Goal: Information Seeking & Learning: Learn about a topic

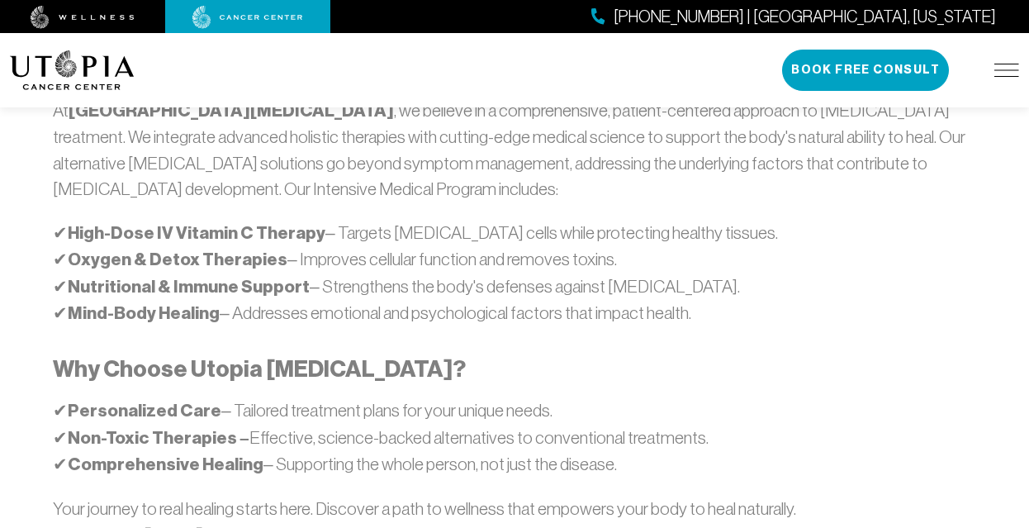
scroll to position [996, 0]
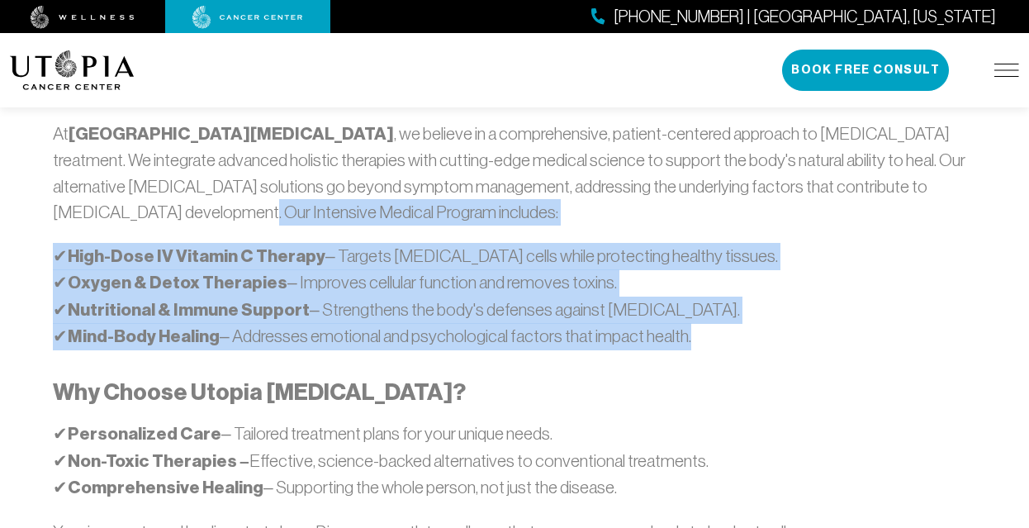
drag, startPoint x: 220, startPoint y: 323, endPoint x: 230, endPoint y: 217, distance: 106.2
click at [36, 182] on div "Our Approach At [GEOGRAPHIC_DATA][MEDICAL_DATA] , we believe in a comprehensive…" at bounding box center [514, 331] width 1029 height 725
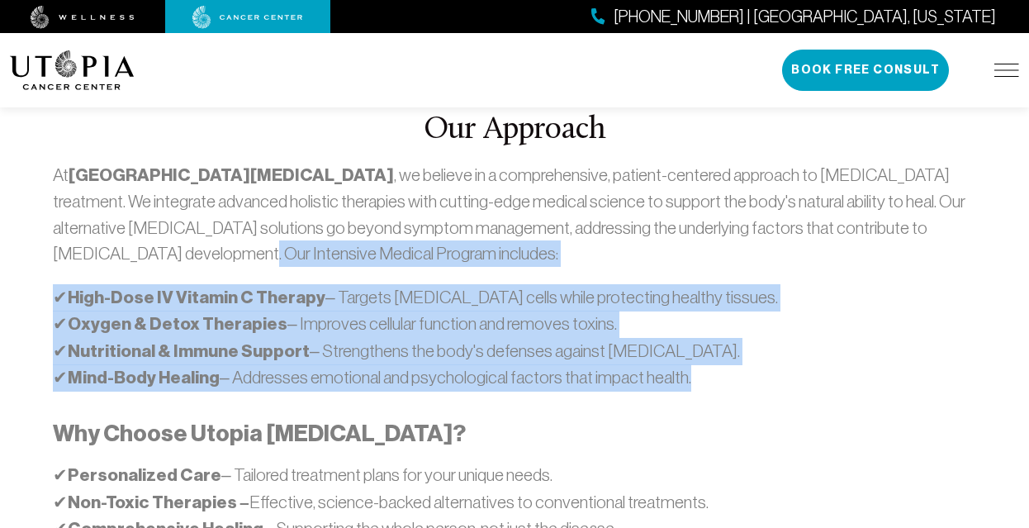
scroll to position [943, 0]
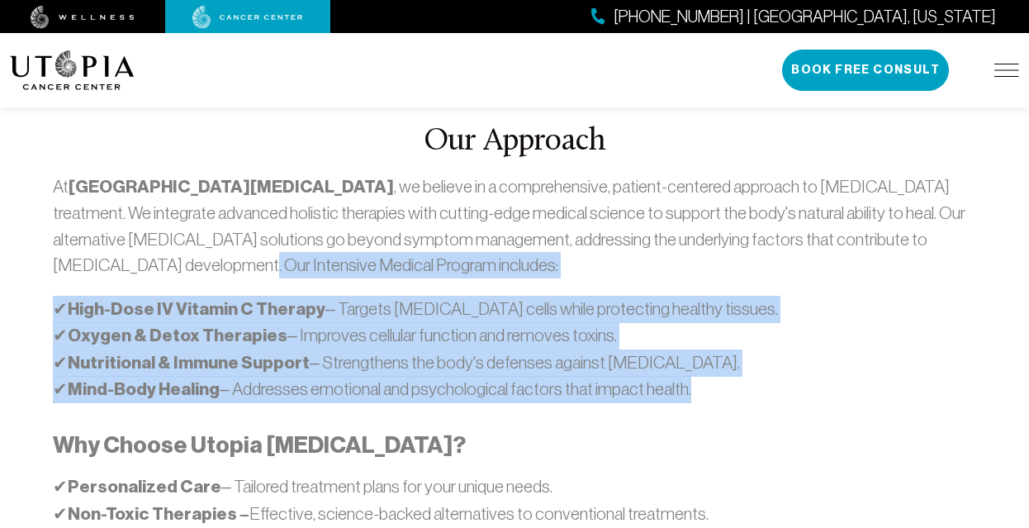
click at [424, 312] on p "✔ High-Dose IV Vitamin C Therapy – Targets [MEDICAL_DATA] cells while protectin…" at bounding box center [514, 349] width 923 height 107
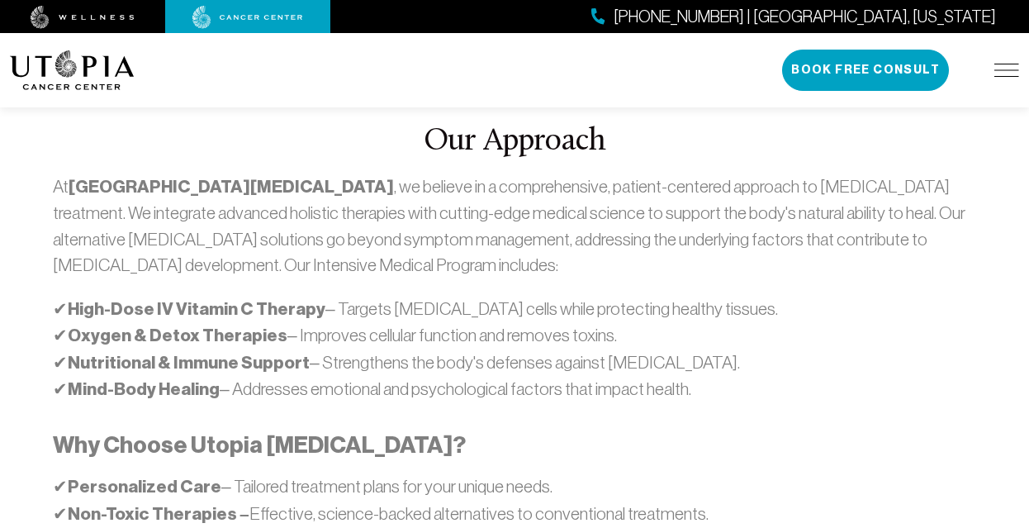
drag, startPoint x: 453, startPoint y: 341, endPoint x: 16, endPoint y: 259, distance: 444.4
click at [16, 259] on div "Our Approach At [GEOGRAPHIC_DATA][MEDICAL_DATA] , we believe in a comprehensive…" at bounding box center [514, 383] width 1029 height 725
copy p "✔ High-Dose IV Vitamin C Therapy – Targets [MEDICAL_DATA] cells while protectin…"
